Goal: Task Accomplishment & Management: Complete application form

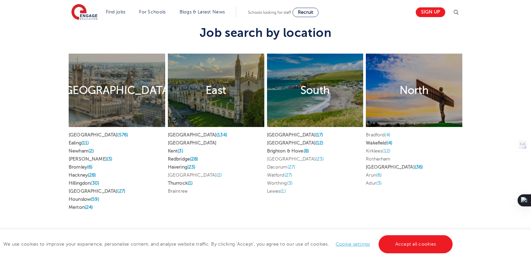
scroll to position [1312, 0]
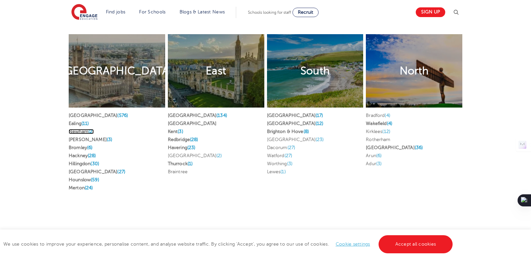
click at [73, 132] on link "Newham (2)" at bounding box center [81, 131] width 25 height 5
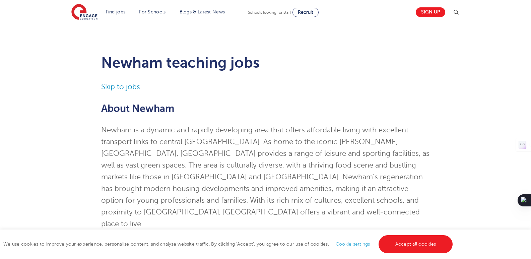
drag, startPoint x: 0, startPoint y: 0, endPoint x: 532, endPoint y: 19, distance: 532.6
click at [83, 9] on img at bounding box center [84, 12] width 26 height 17
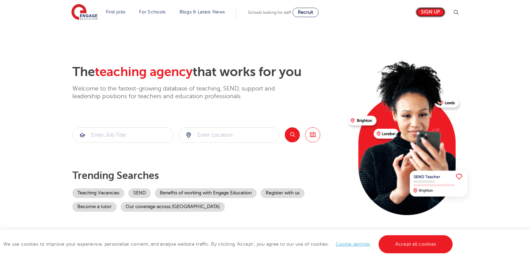
click at [431, 14] on link "Sign up" at bounding box center [429, 12] width 29 height 10
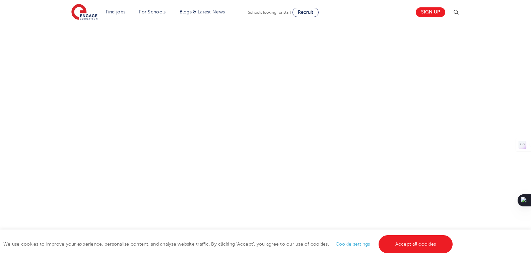
scroll to position [293, 0]
drag, startPoint x: 534, startPoint y: 26, endPoint x: 535, endPoint y: 53, distance: 26.5
click at [530, 53] on html "Find jobs All vacancies We have one of the UK's largest database. and with hund…" at bounding box center [265, 218] width 531 height 1022
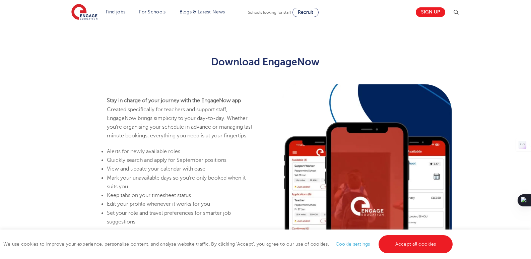
scroll to position [247, 0]
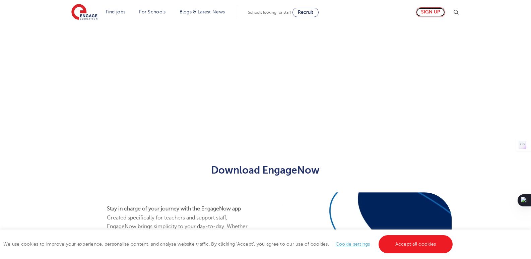
click at [429, 12] on link "Sign up" at bounding box center [429, 12] width 29 height 10
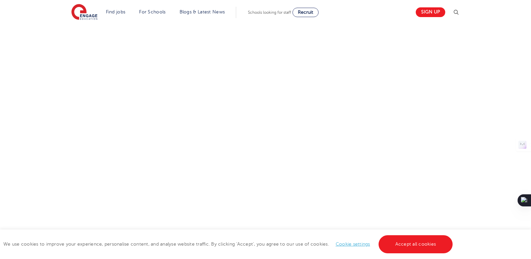
scroll to position [326, 0]
